Goal: Information Seeking & Learning: Find specific fact

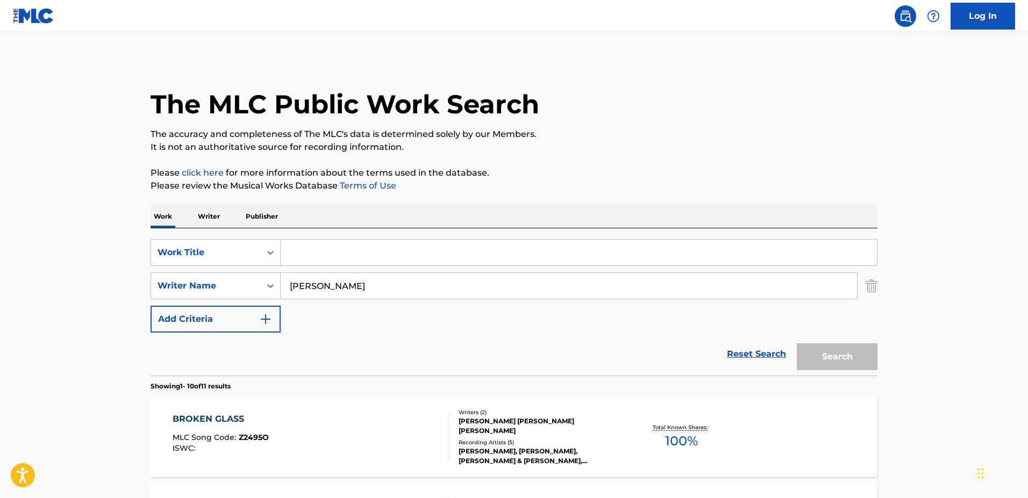
scroll to position [165, 0]
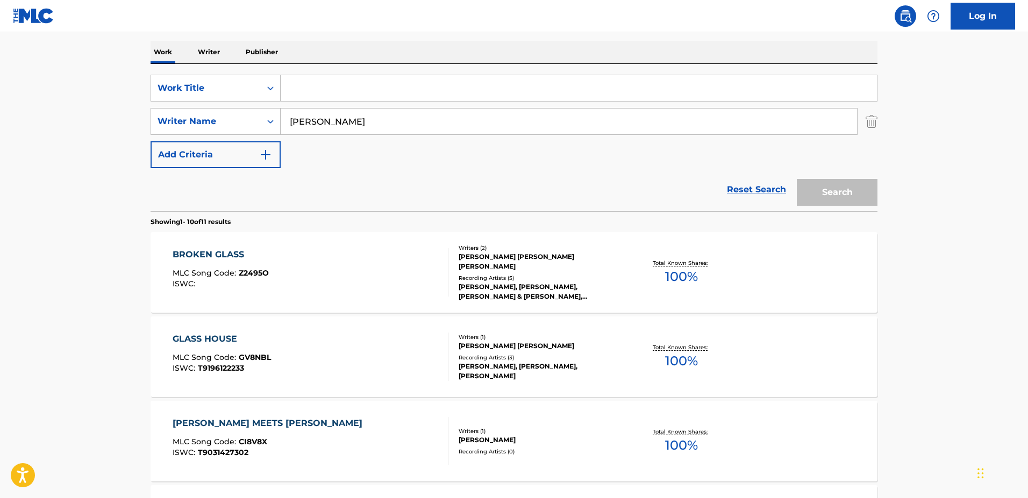
click at [382, 82] on input "Search Form" at bounding box center [579, 88] width 596 height 26
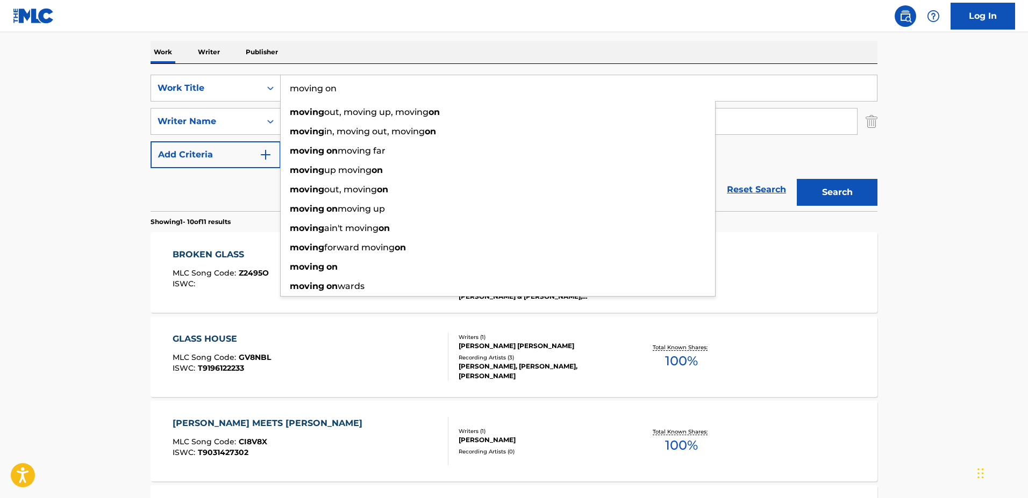
type input "moving on"
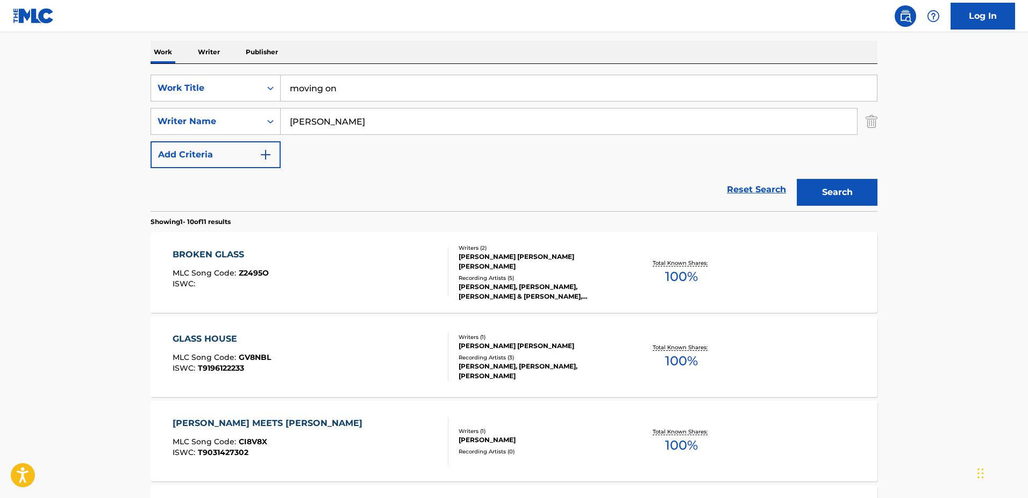
click at [298, 117] on input "[PERSON_NAME]" at bounding box center [569, 122] width 576 height 26
click at [797, 179] on button "Search" at bounding box center [837, 192] width 81 height 27
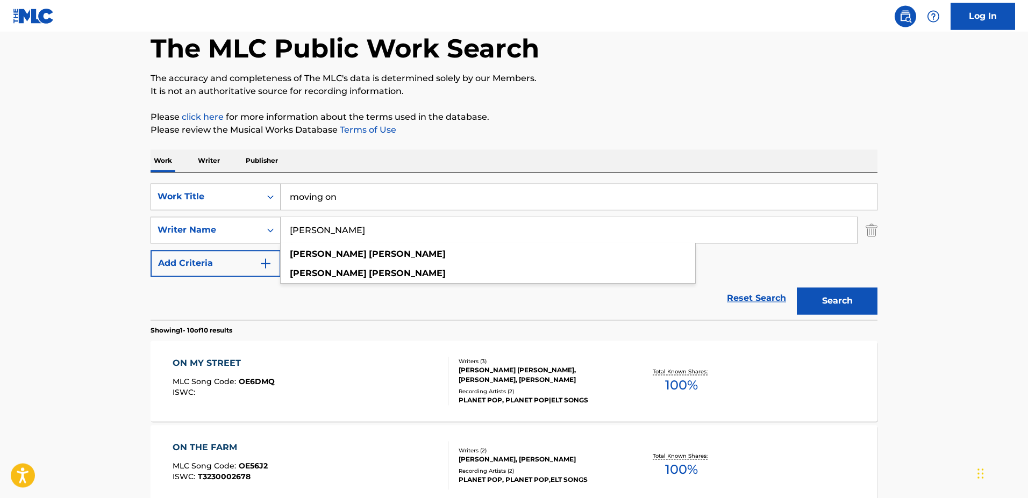
scroll to position [0, 0]
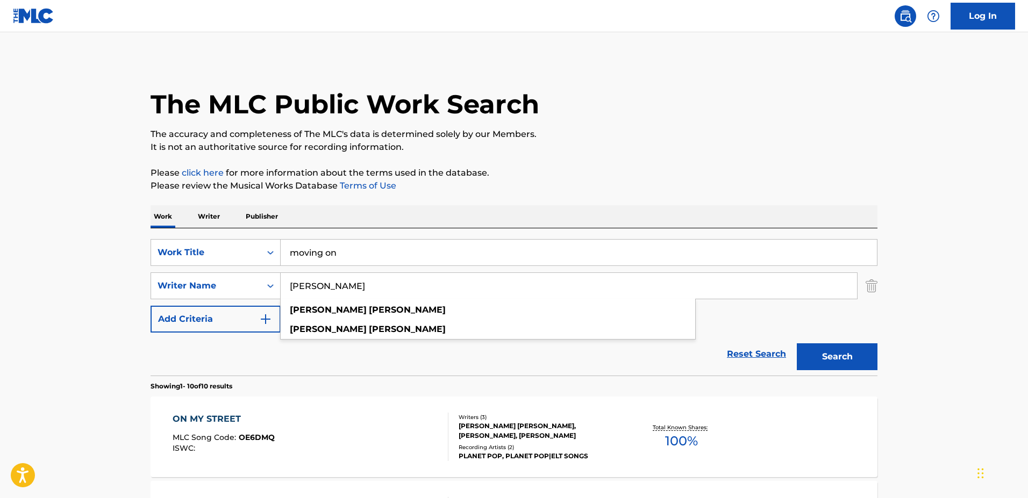
click at [285, 287] on input "[PERSON_NAME]" at bounding box center [569, 286] width 576 height 26
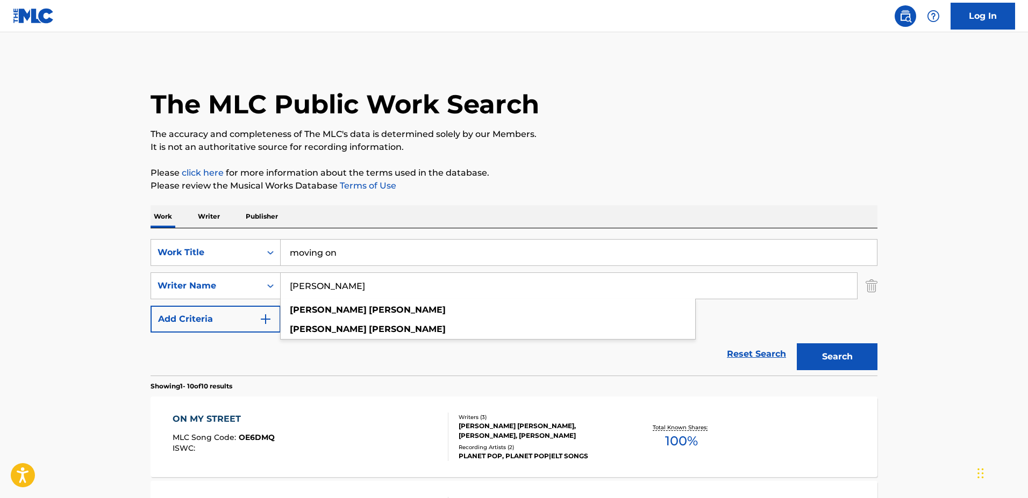
click at [297, 286] on input "[PERSON_NAME]" at bounding box center [569, 286] width 576 height 26
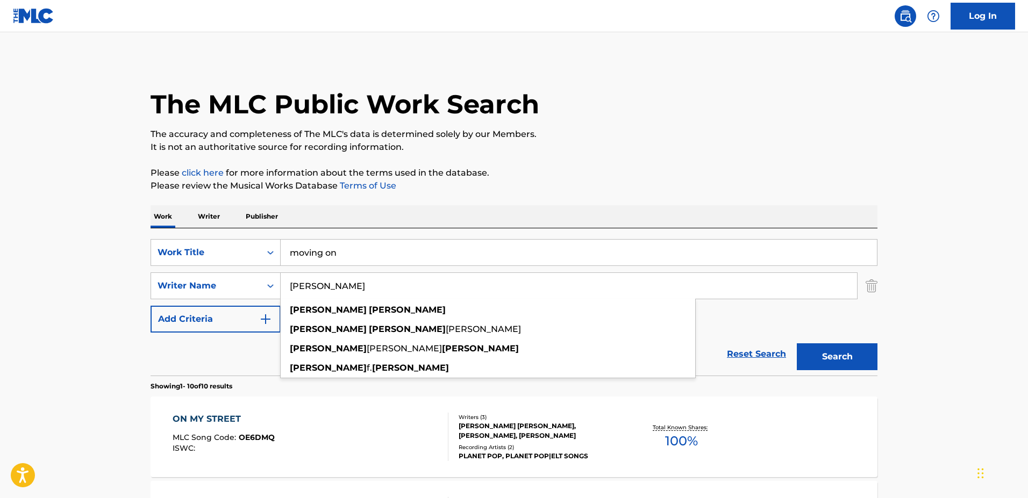
type input "[PERSON_NAME]"
click at [797, 344] on button "Search" at bounding box center [837, 357] width 81 height 27
